Goal: Task Accomplishment & Management: Complete application form

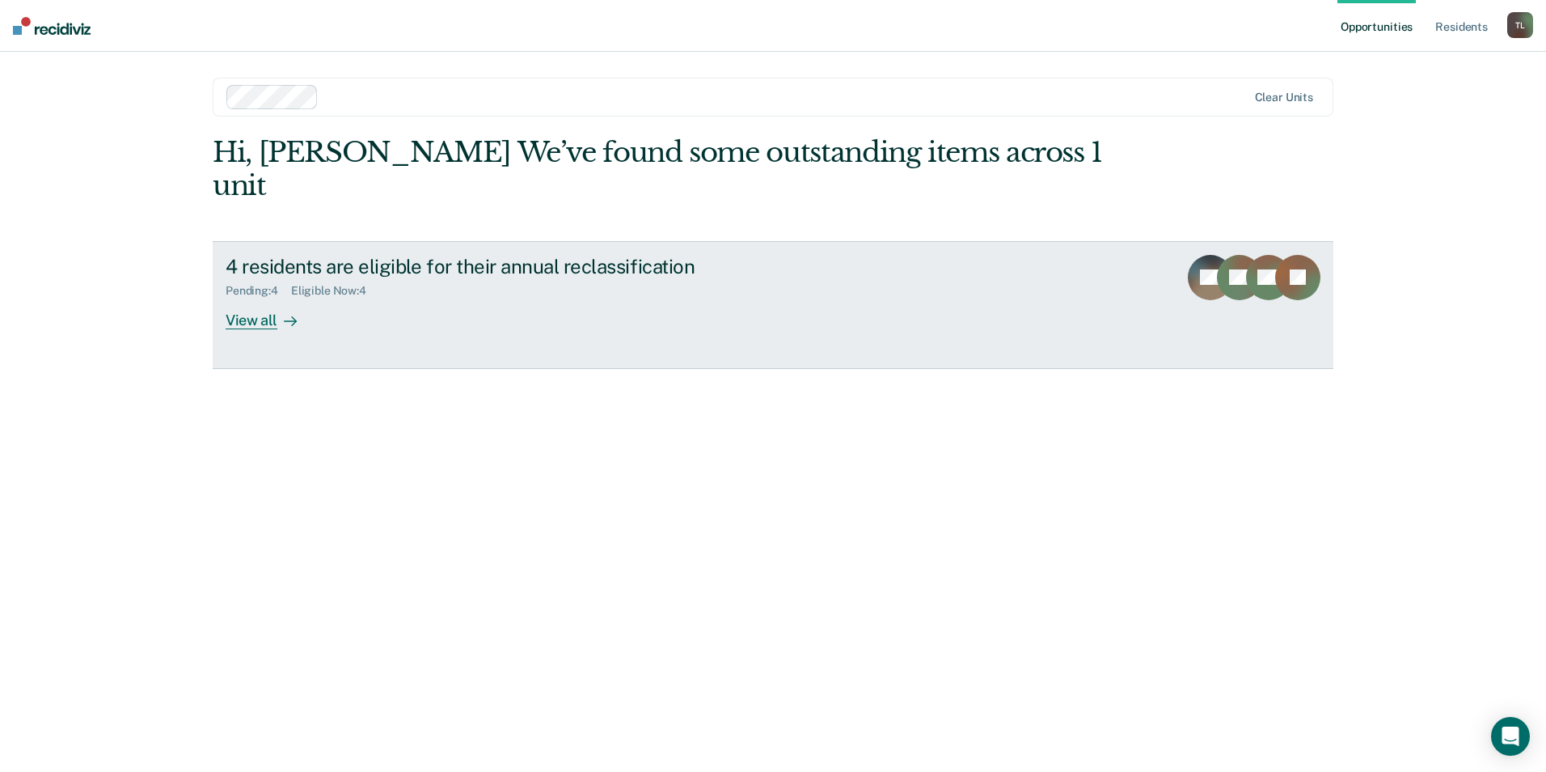
click at [260, 298] on div "View all" at bounding box center [271, 314] width 91 height 32
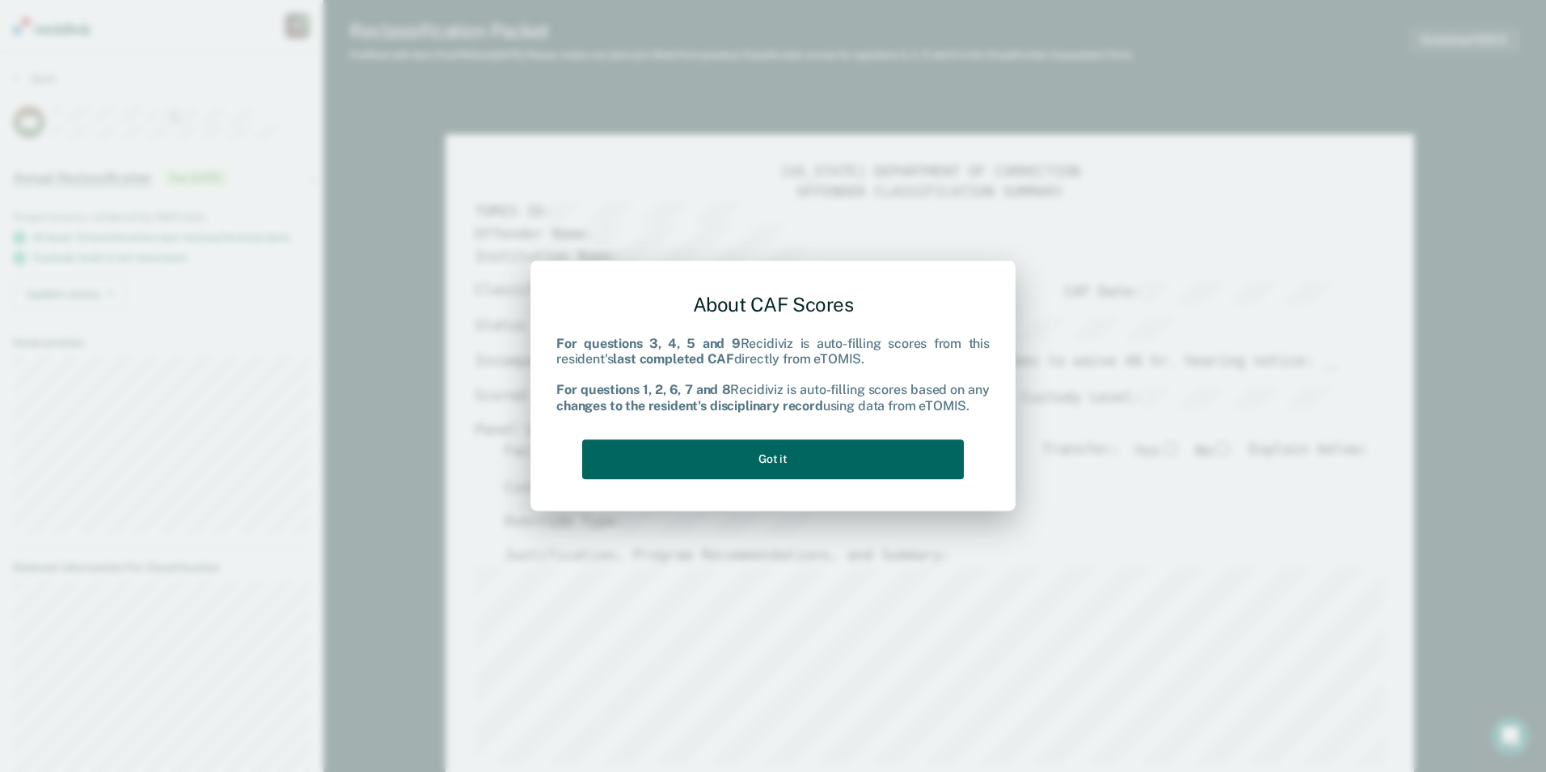
click at [783, 459] on button "Got it" at bounding box center [773, 459] width 382 height 40
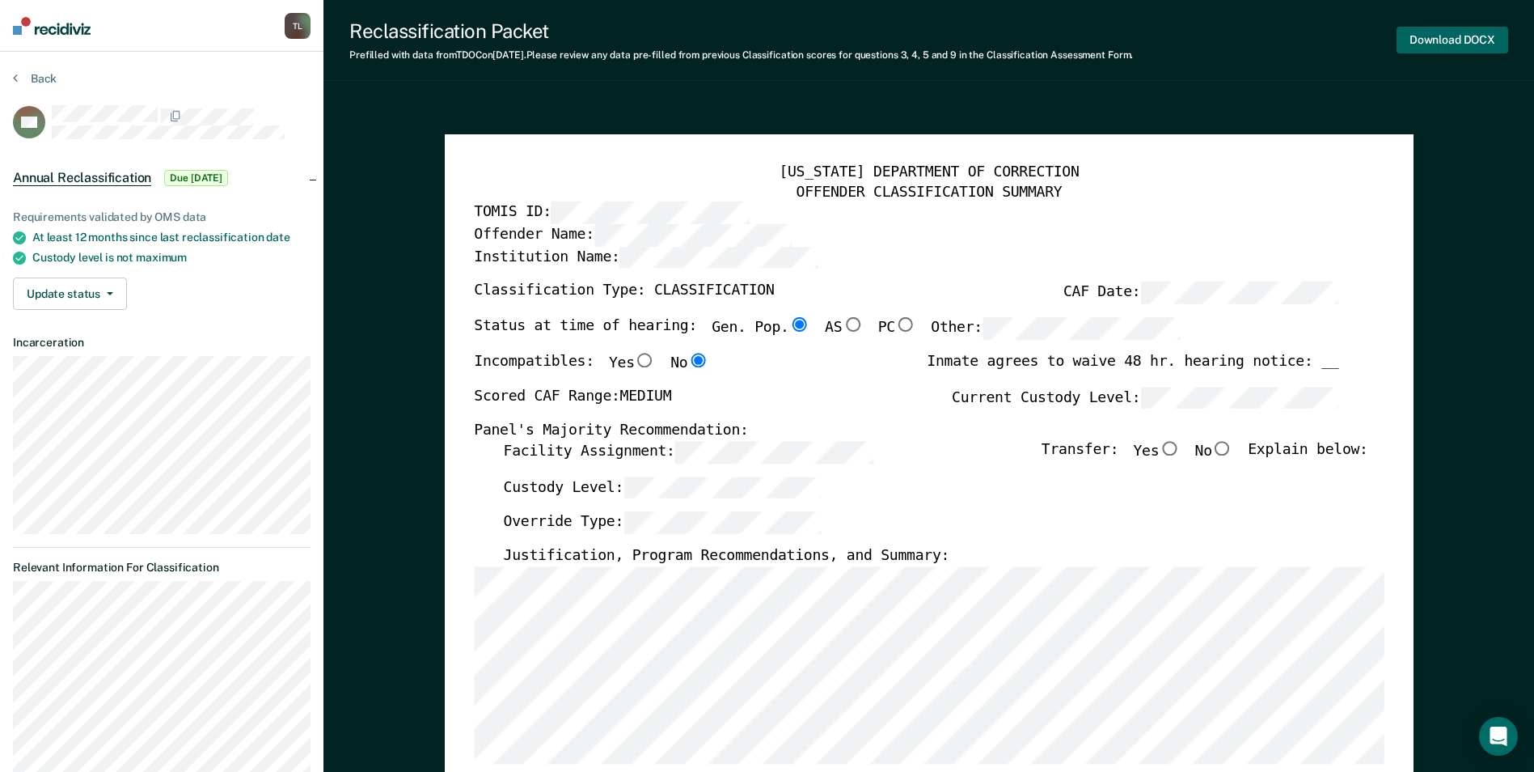
click at [1442, 40] on button "Download DOCX" at bounding box center [1453, 40] width 112 height 27
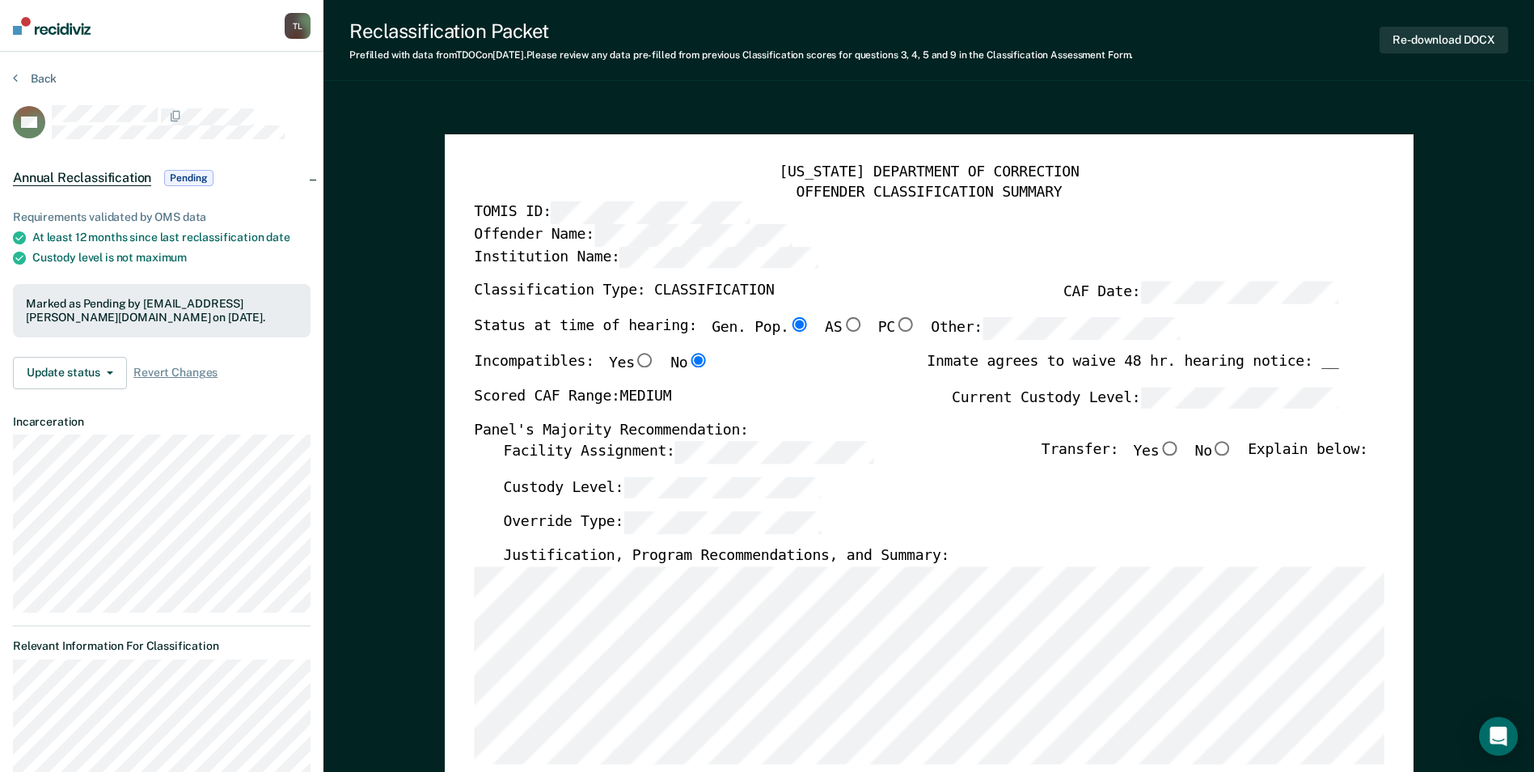
click at [899, 506] on div "Custody Level:" at bounding box center [935, 494] width 865 height 36
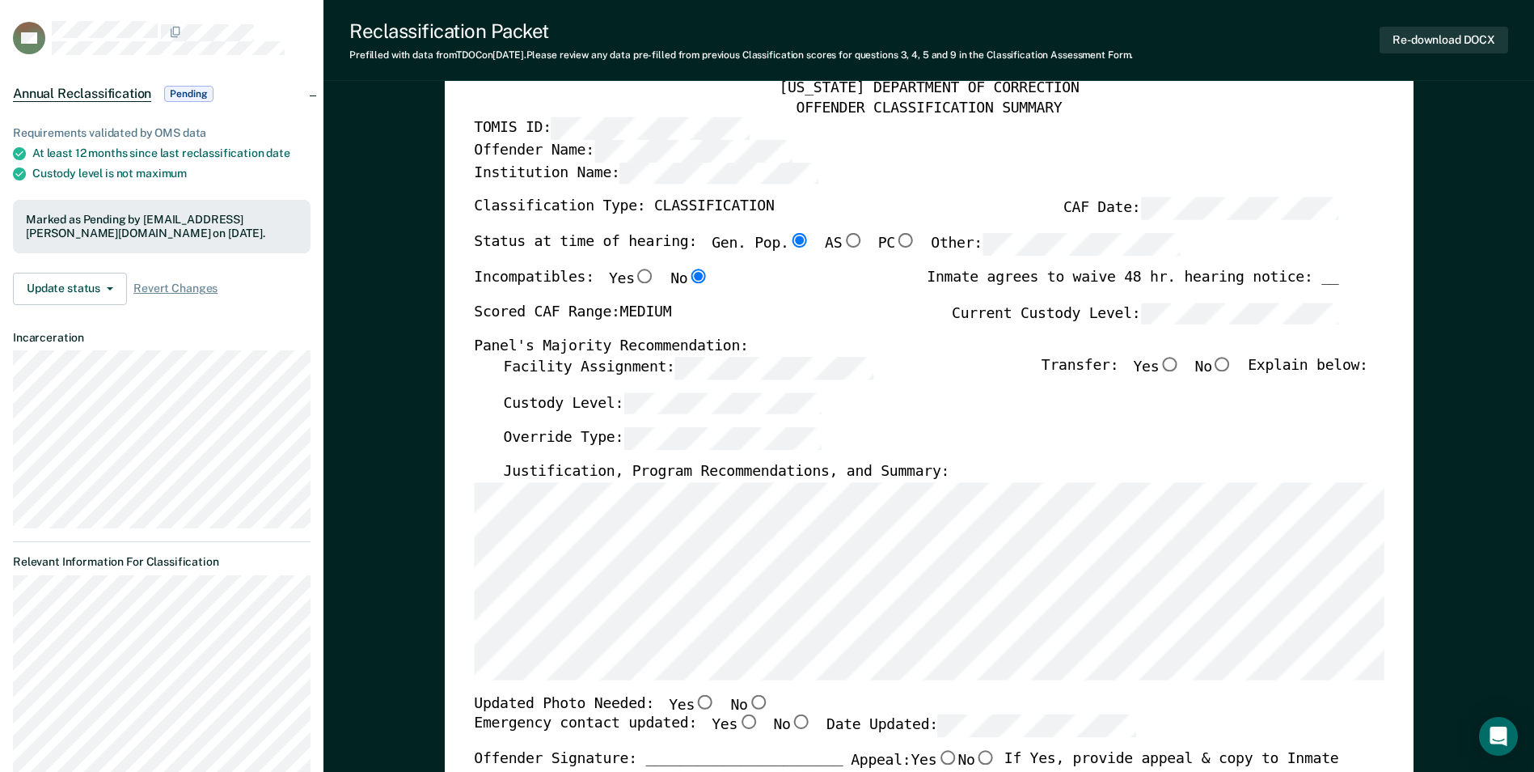
scroll to position [81, 0]
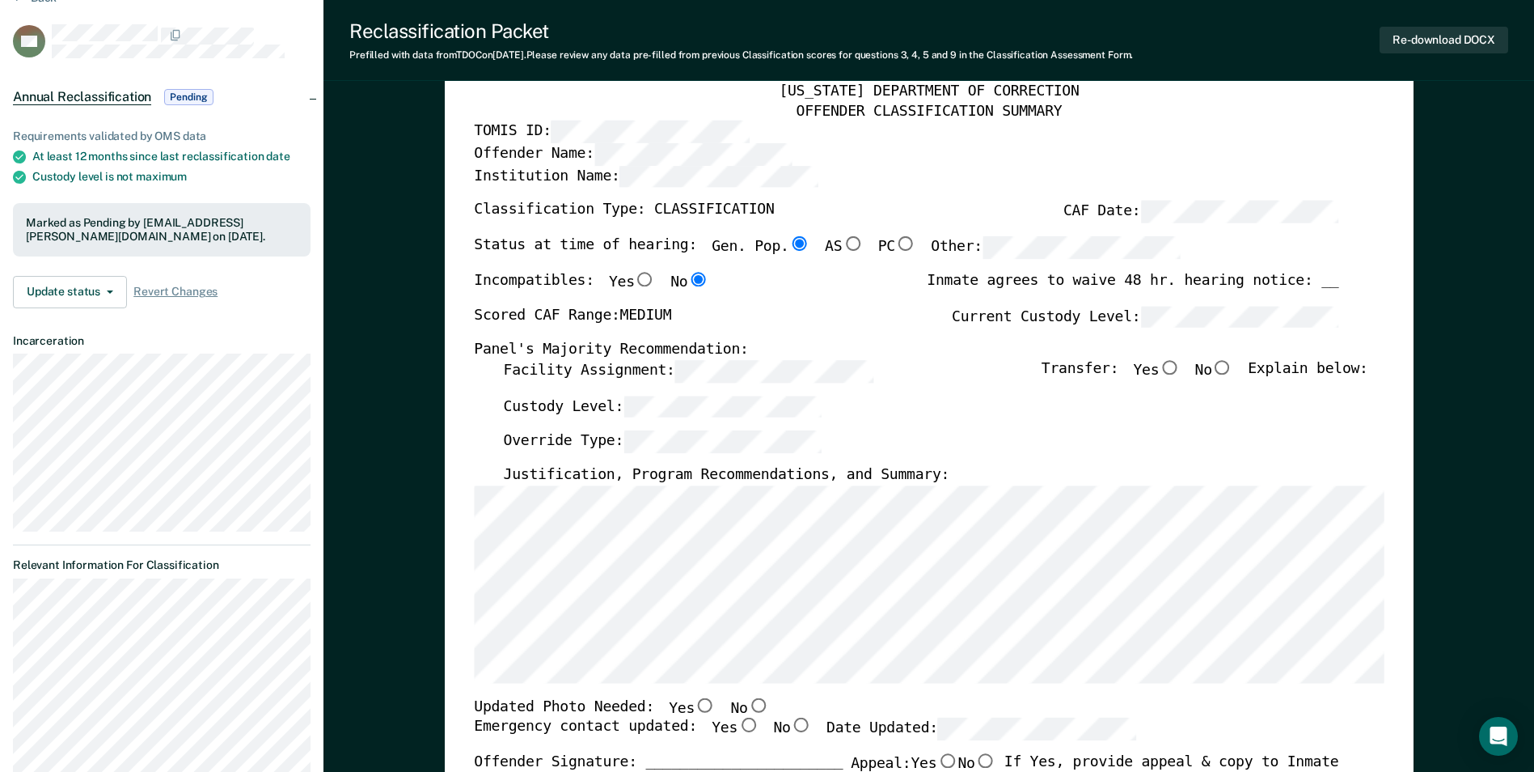
click at [747, 704] on input "No" at bounding box center [757, 704] width 21 height 15
type textarea "x"
radio input "true"
click at [738, 724] on input "Yes" at bounding box center [748, 725] width 21 height 15
type textarea "x"
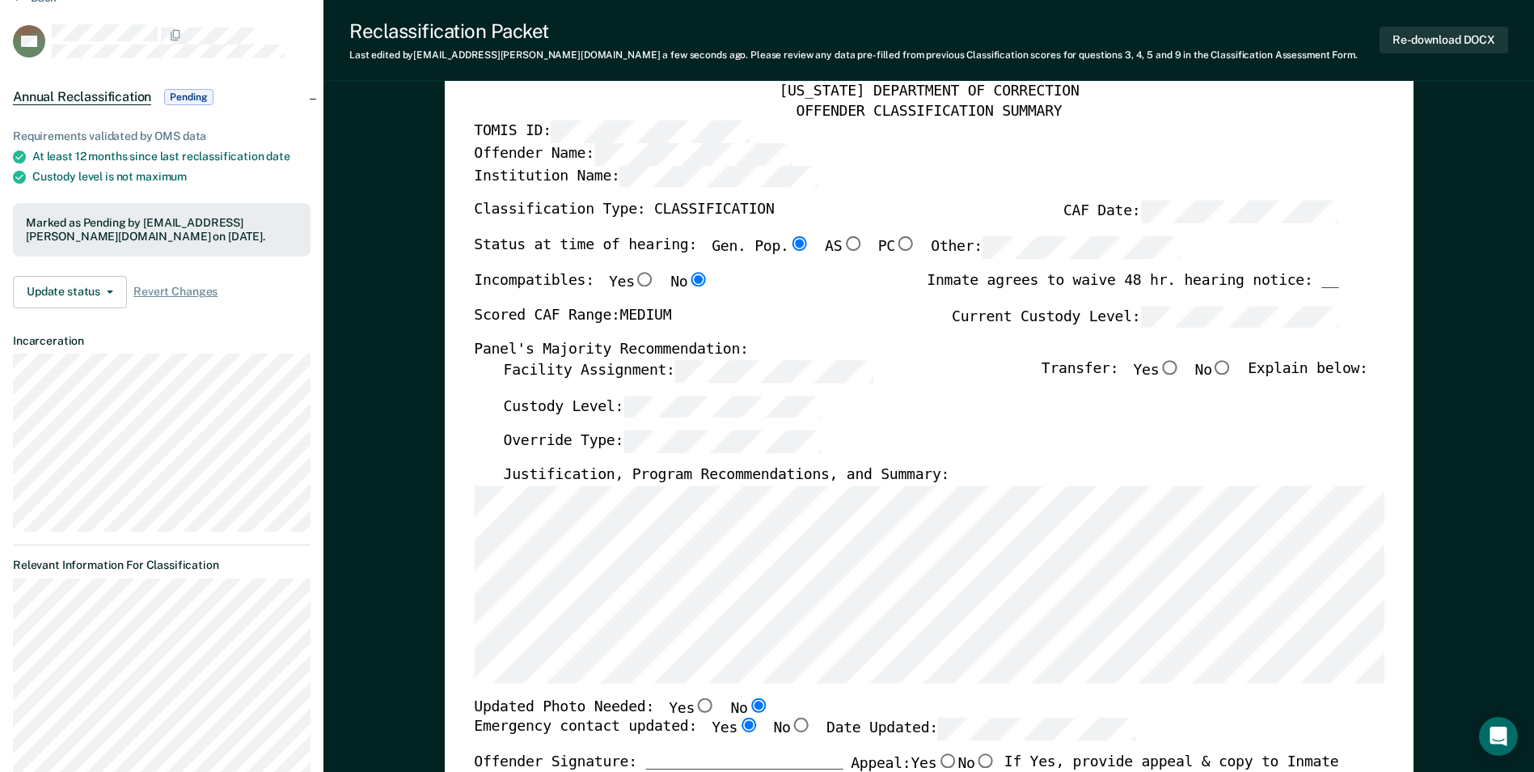
radio input "true"
click at [1231, 369] on input "No" at bounding box center [1222, 367] width 21 height 15
type textarea "x"
radio input "true"
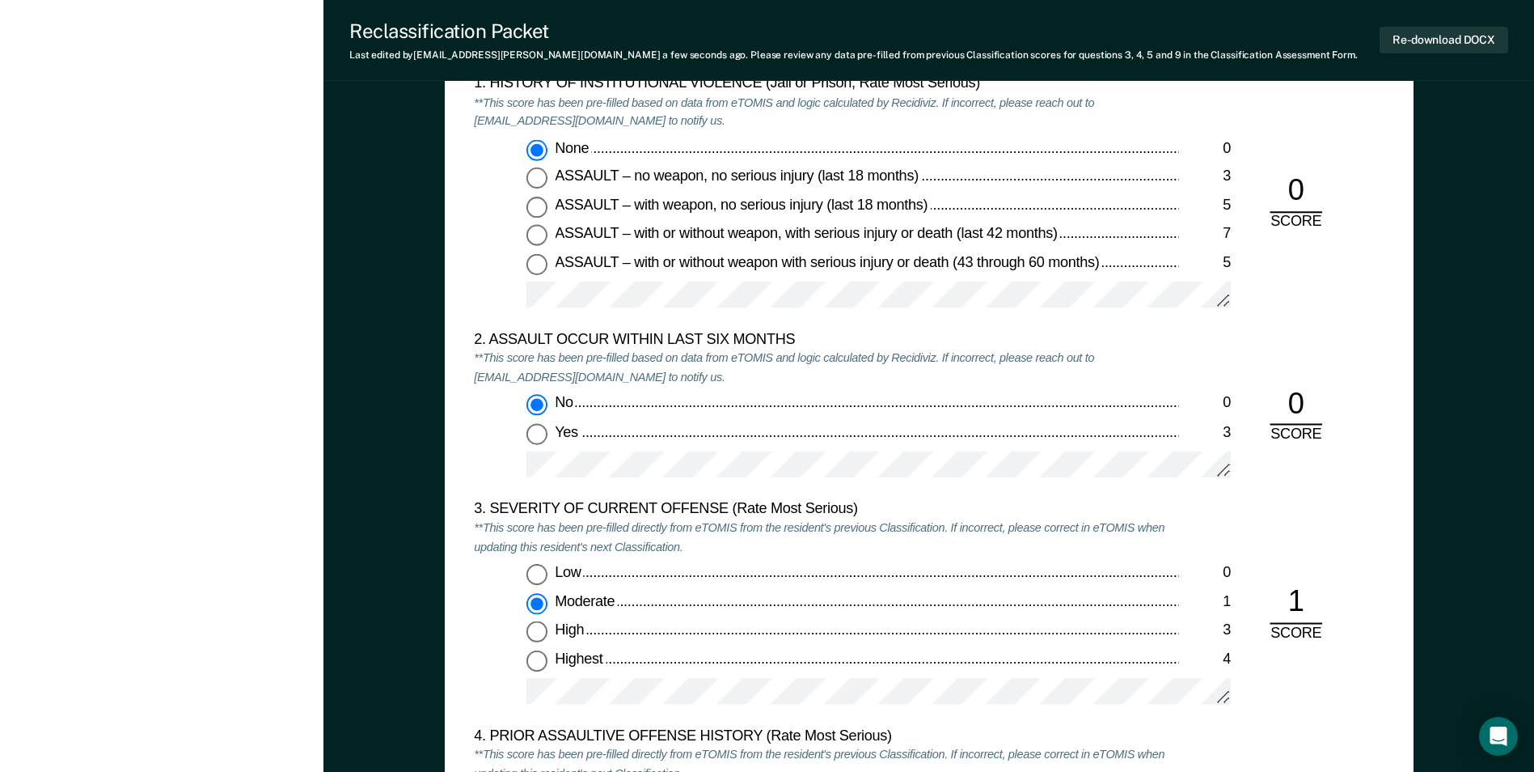
scroll to position [1618, 0]
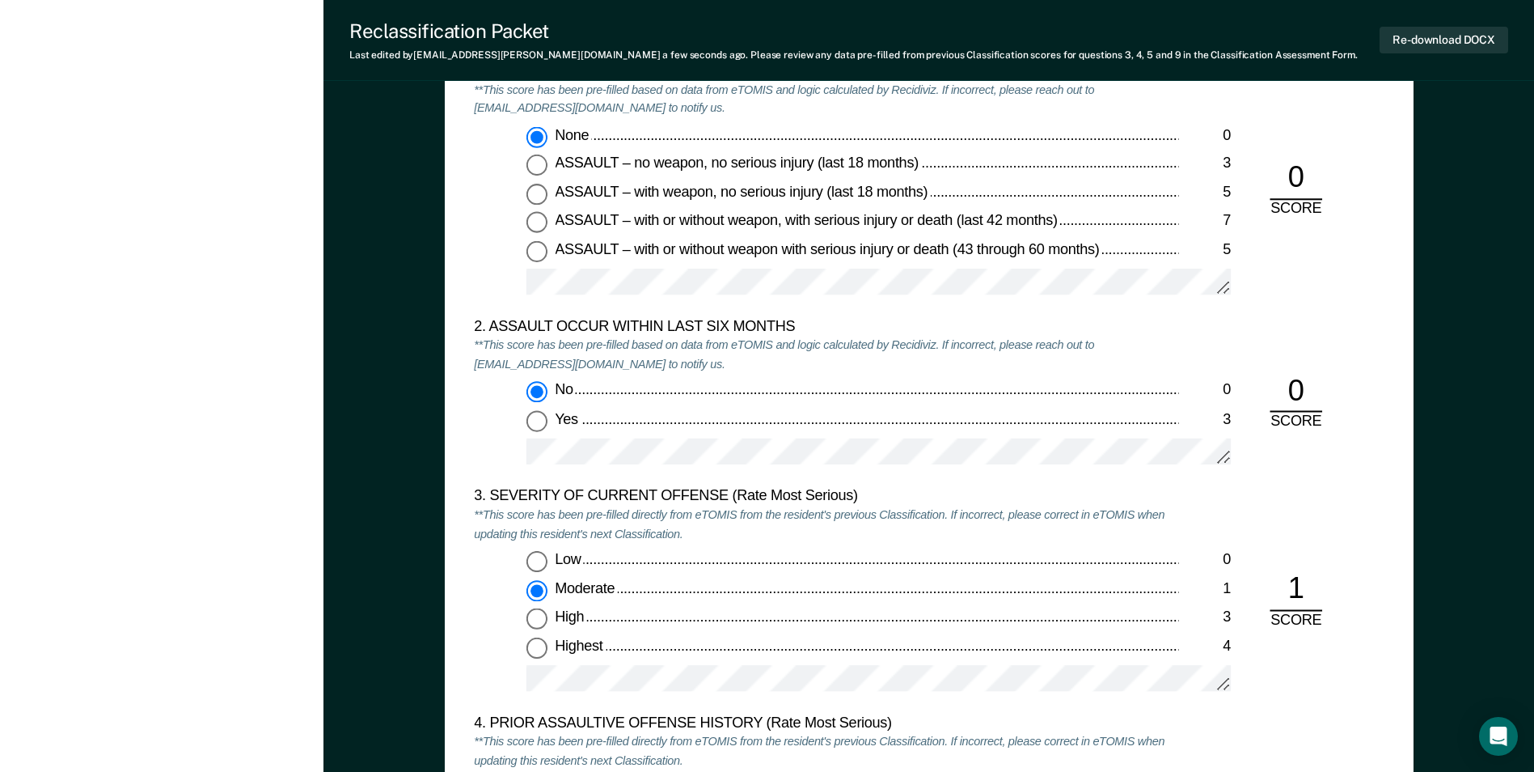
click at [537, 649] on input "Highest 4" at bounding box center [537, 647] width 21 height 21
type textarea "x"
radio input "false"
radio input "true"
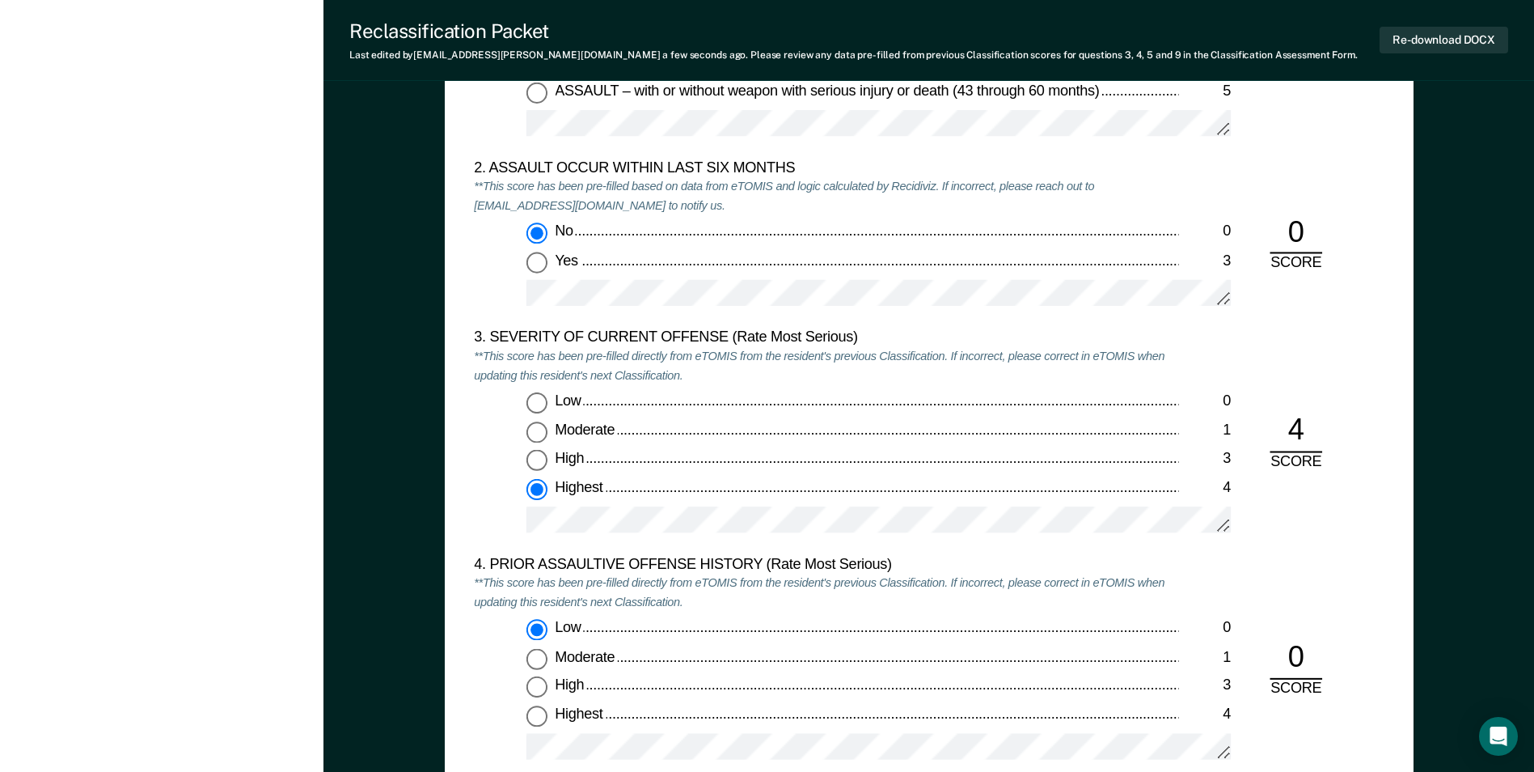
scroll to position [1779, 0]
click at [1292, 553] on div "4. PRIOR ASSAULTIVE OFFENSE HISTORY (Rate Most Serious) **This score has been p…" at bounding box center [929, 665] width 910 height 226
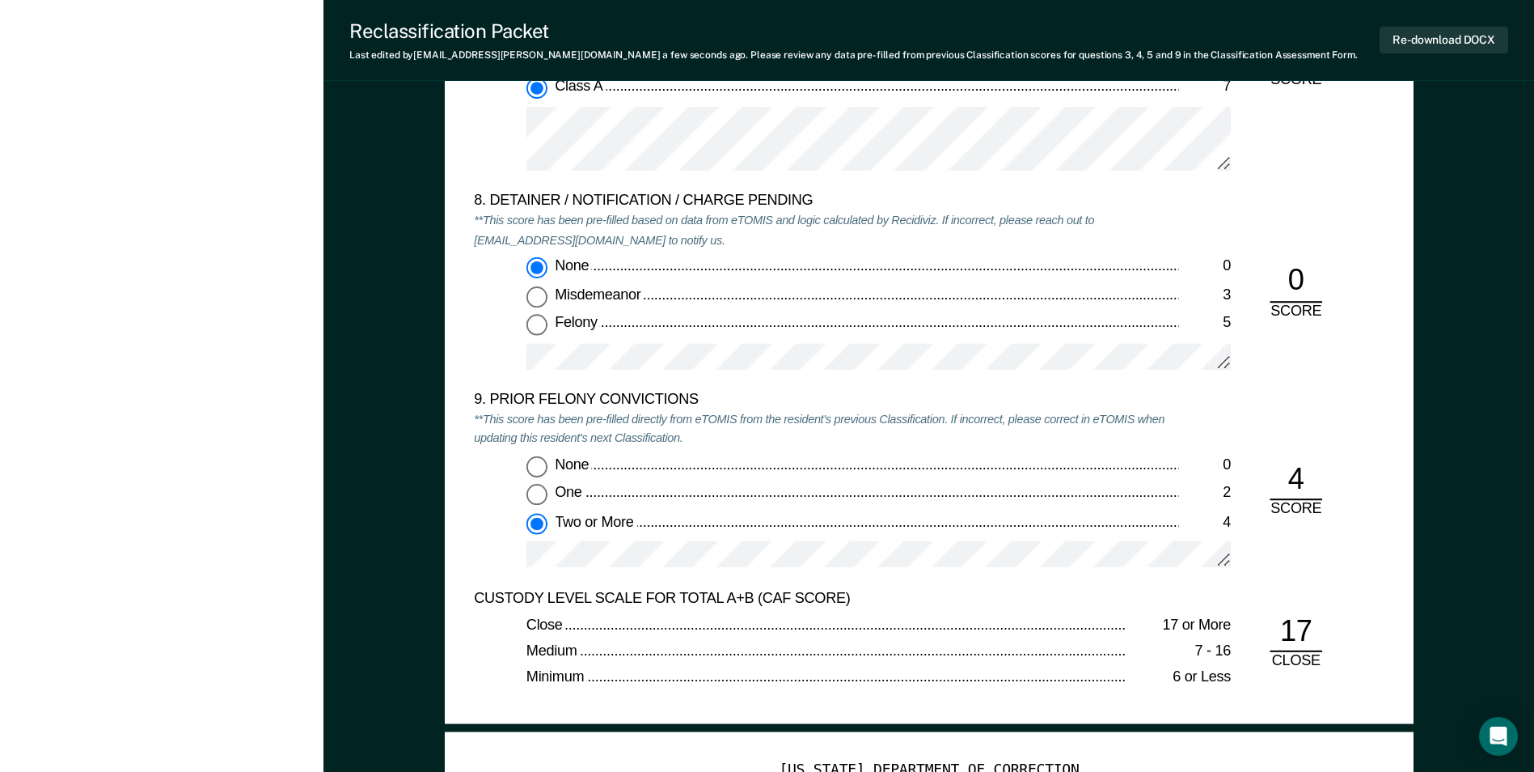
scroll to position [3478, 0]
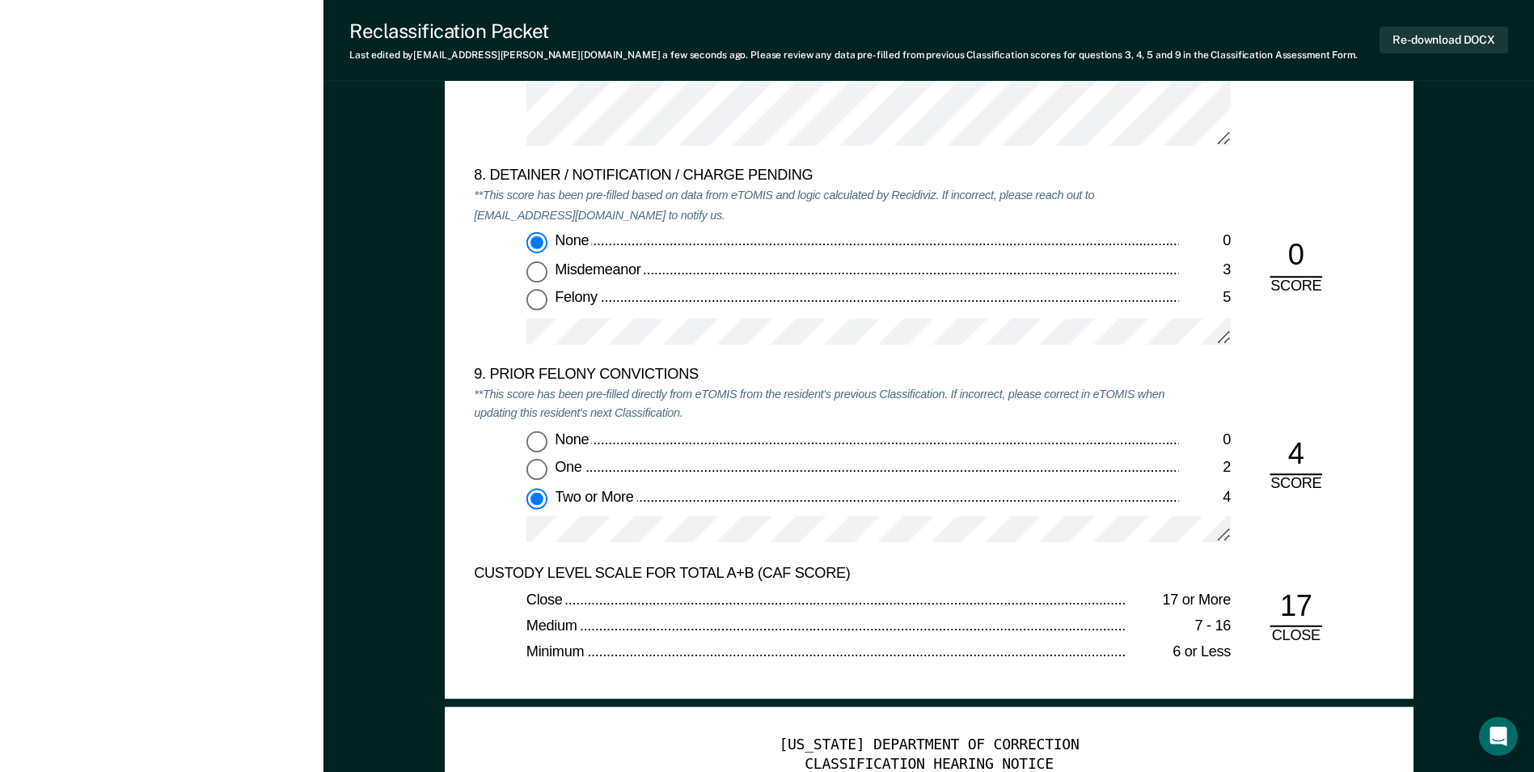
click at [1327, 550] on div "9. PRIOR FELONY CONVICTIONS **This score has been pre-filled directly from eTOM…" at bounding box center [929, 465] width 910 height 198
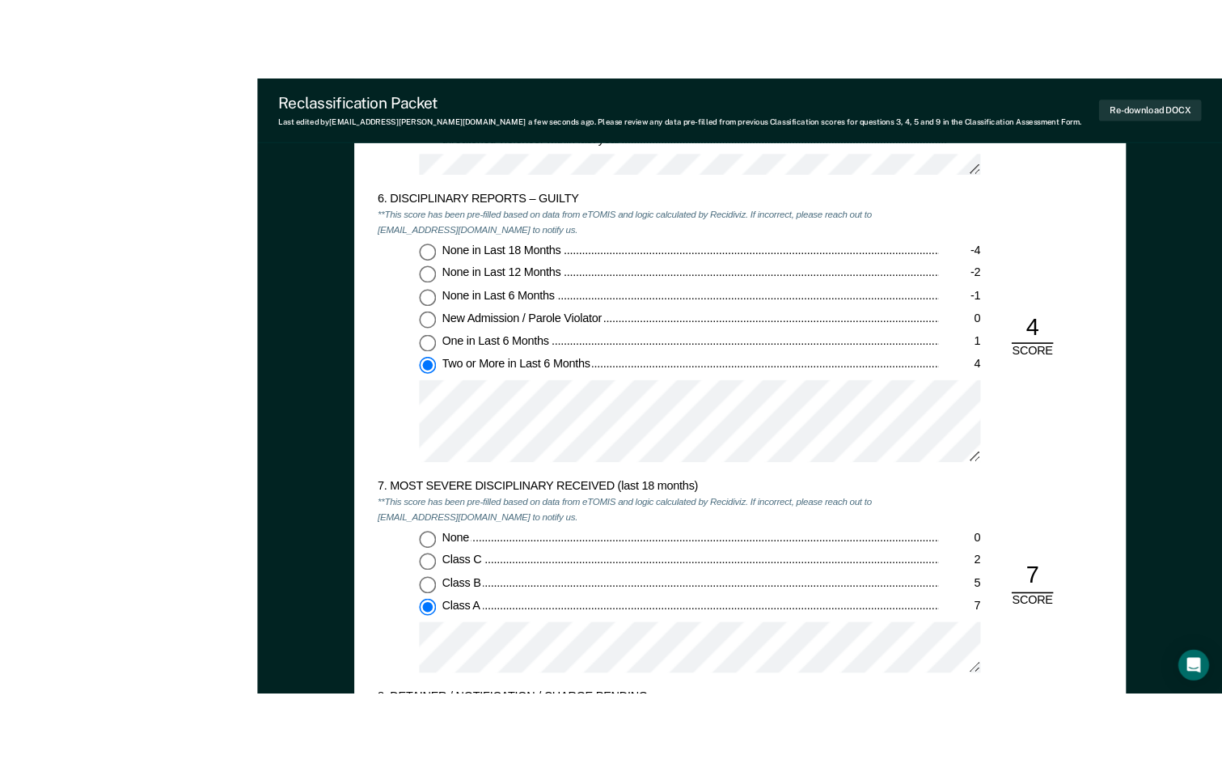
scroll to position [2831, 0]
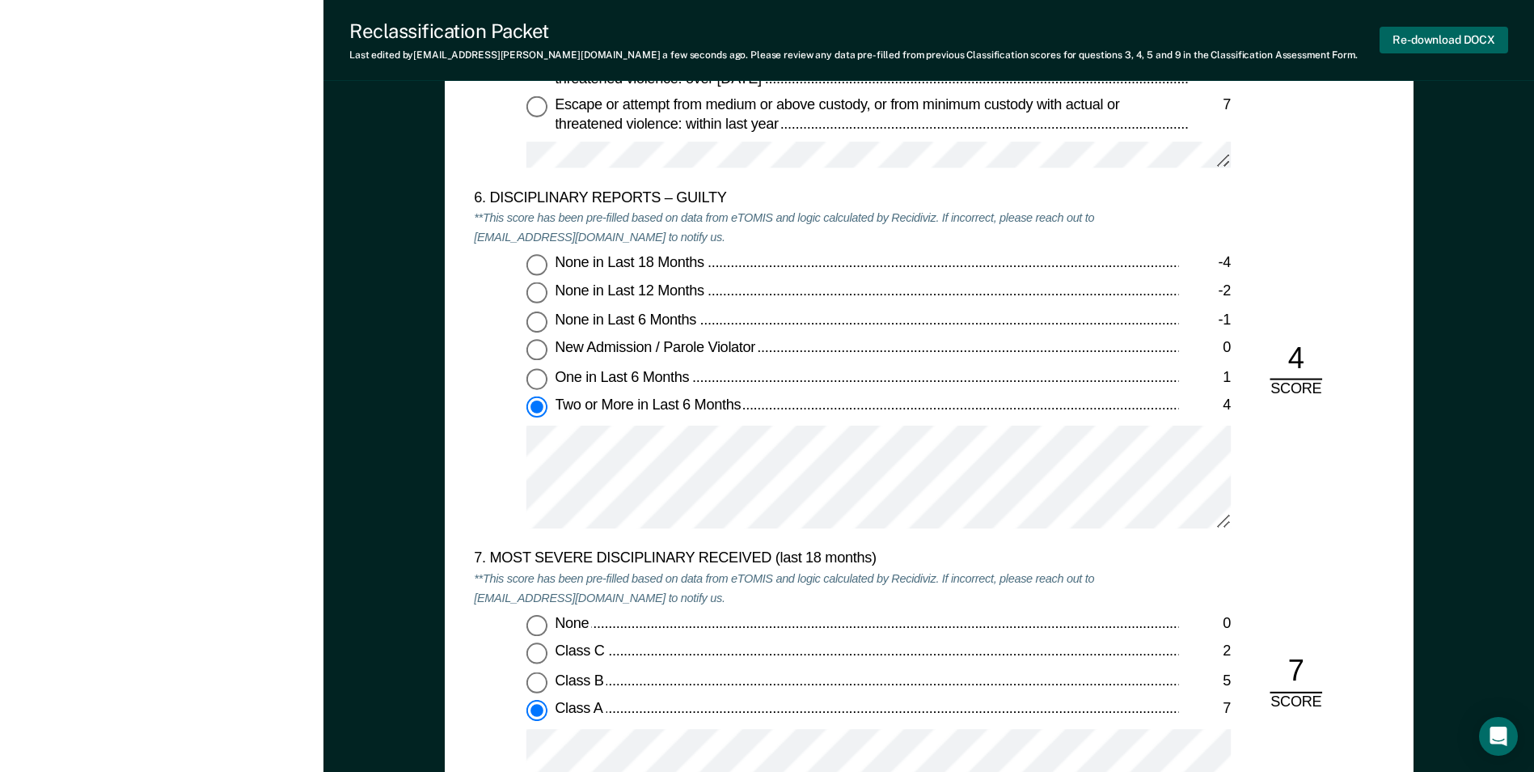
click at [1444, 39] on button "Re-download DOCX" at bounding box center [1444, 40] width 129 height 27
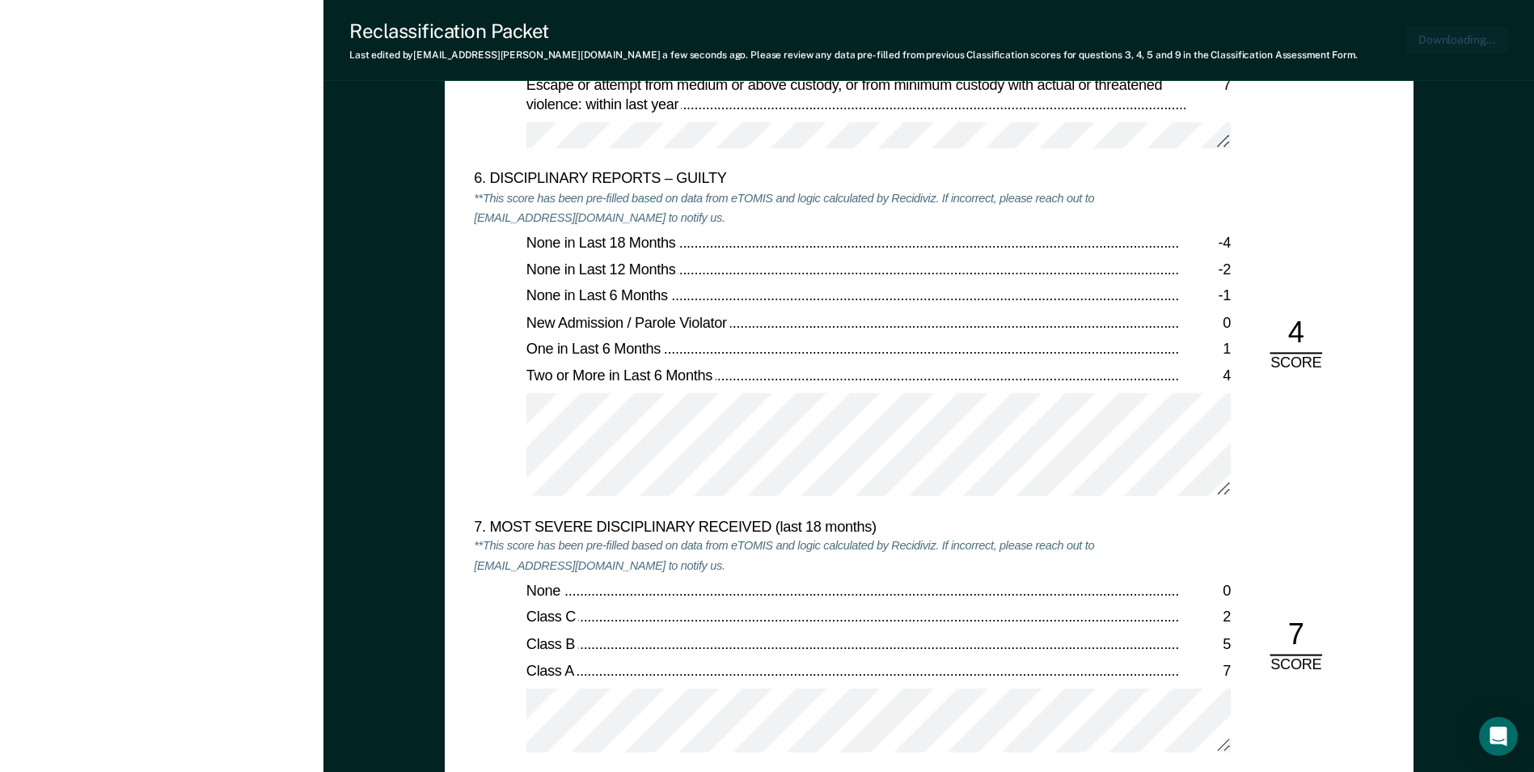
type textarea "x"
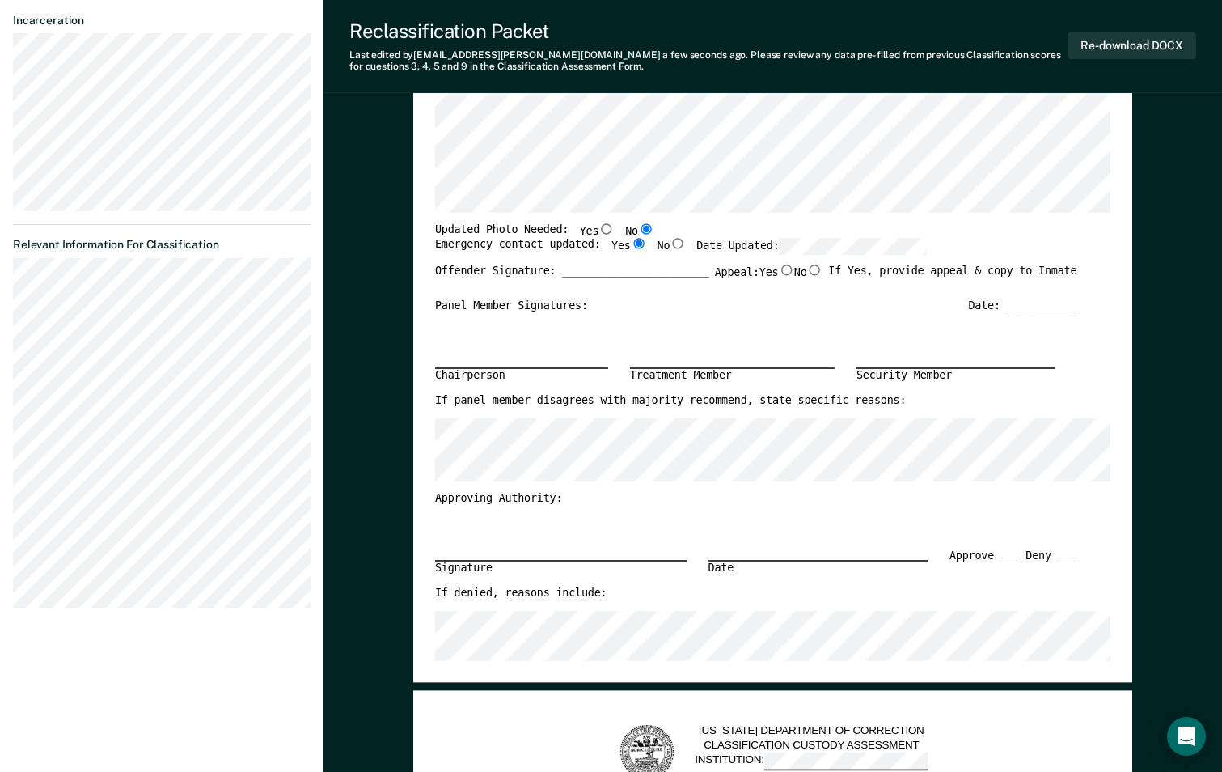
scroll to position [387, 0]
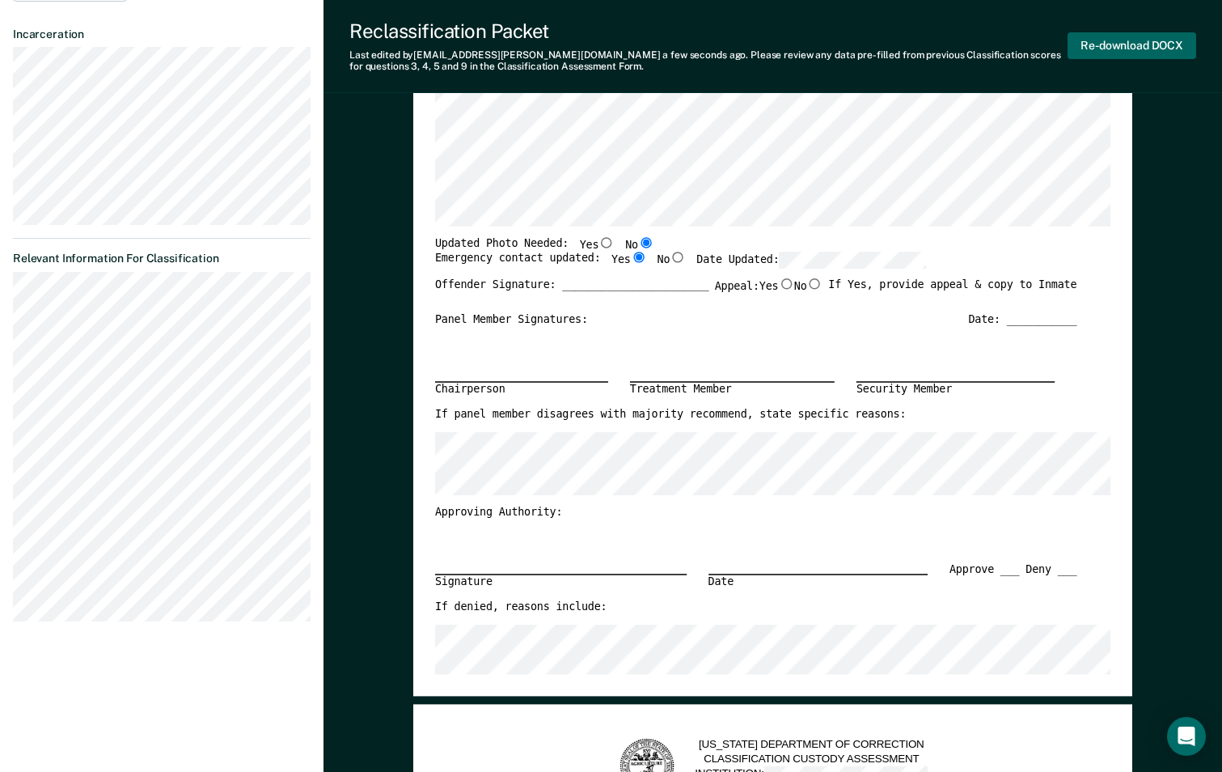
click at [1140, 44] on button "Re-download DOCX" at bounding box center [1132, 45] width 129 height 27
